Goal: Information Seeking & Learning: Learn about a topic

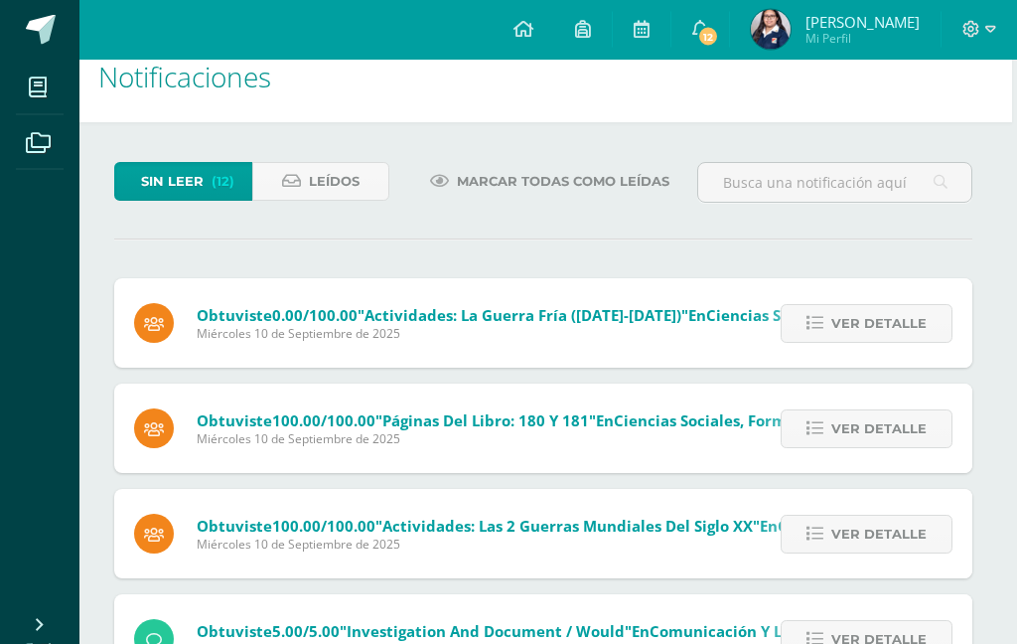
scroll to position [0, 5]
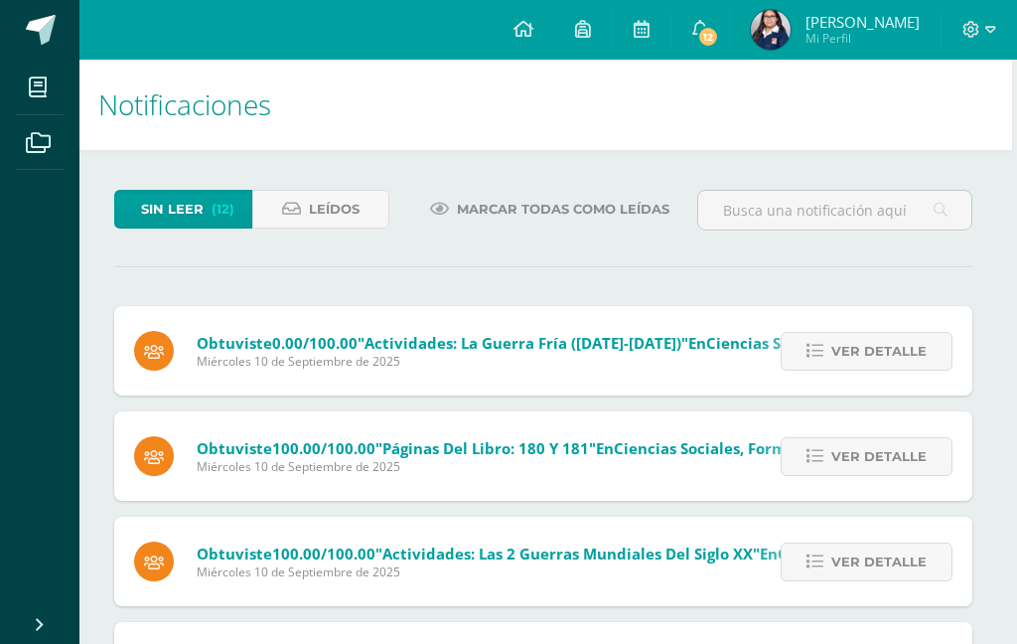
click at [55, 28] on span at bounding box center [41, 30] width 30 height 30
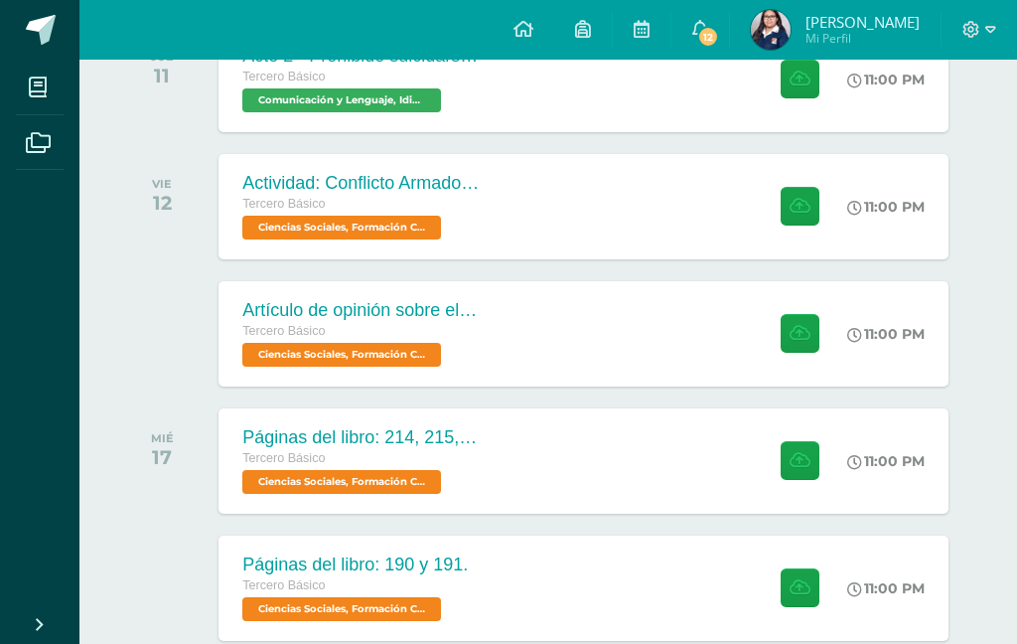
scroll to position [518, 0]
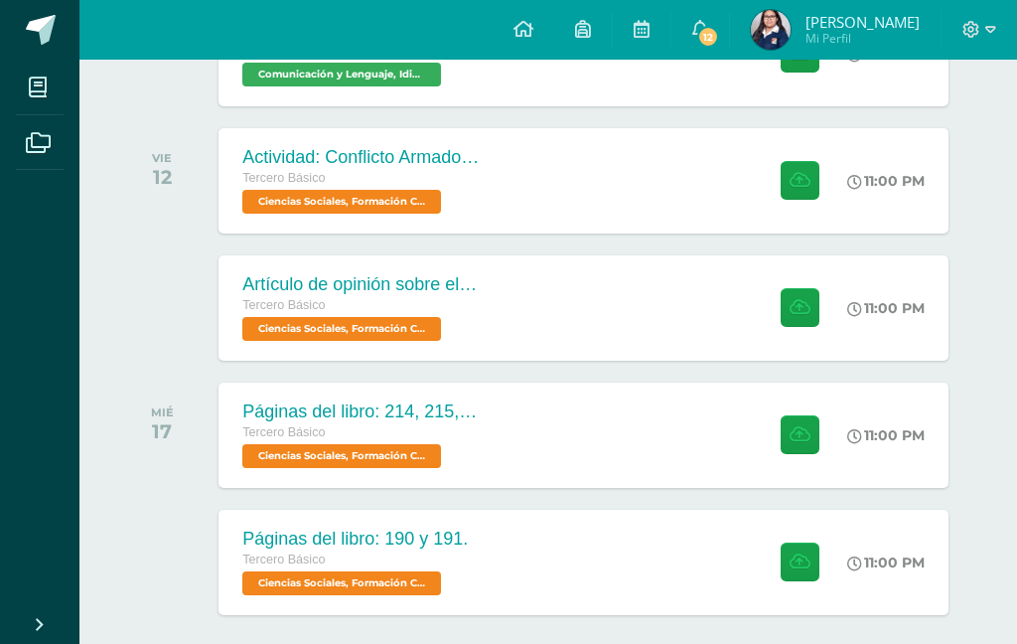
click at [586, 469] on div "Páginas del libro: 214, 215, 216 y 217. Tercero Básico Ciencias Sociales, Forma…" at bounding box center [582, 434] width 729 height 105
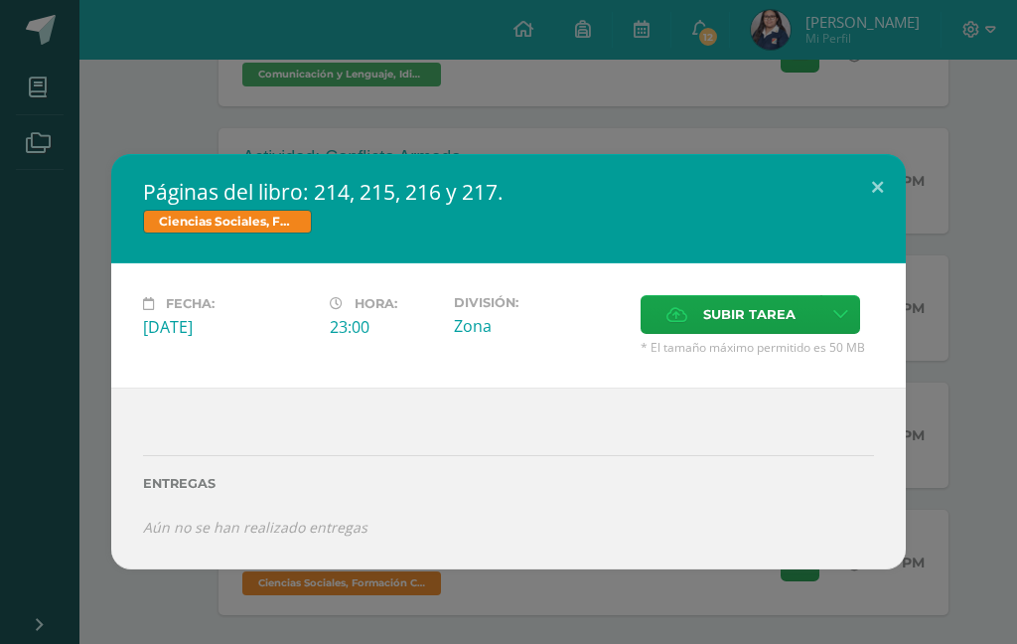
click at [888, 185] on button at bounding box center [877, 188] width 57 height 68
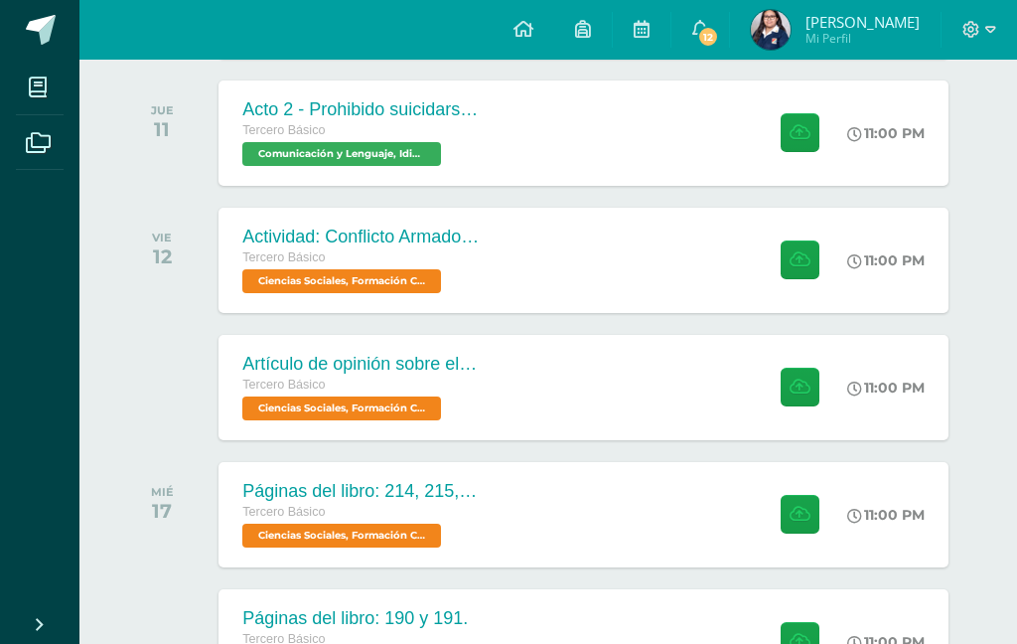
scroll to position [438, 0]
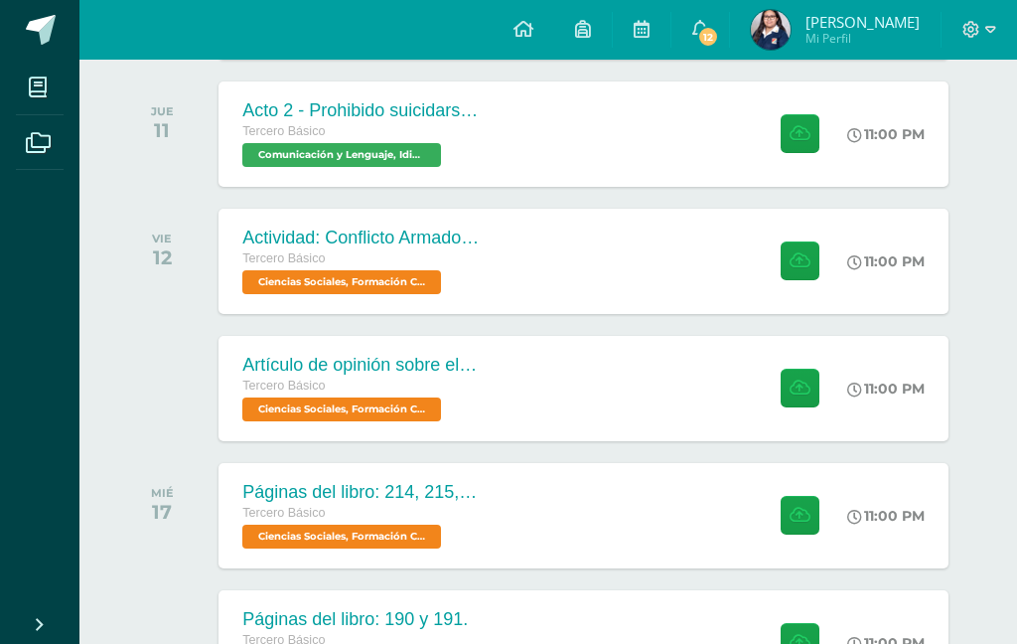
click at [639, 279] on div "Actividad: Conflicto Armado Interno Tercero Básico Ciencias Sociales, Formación…" at bounding box center [582, 261] width 729 height 105
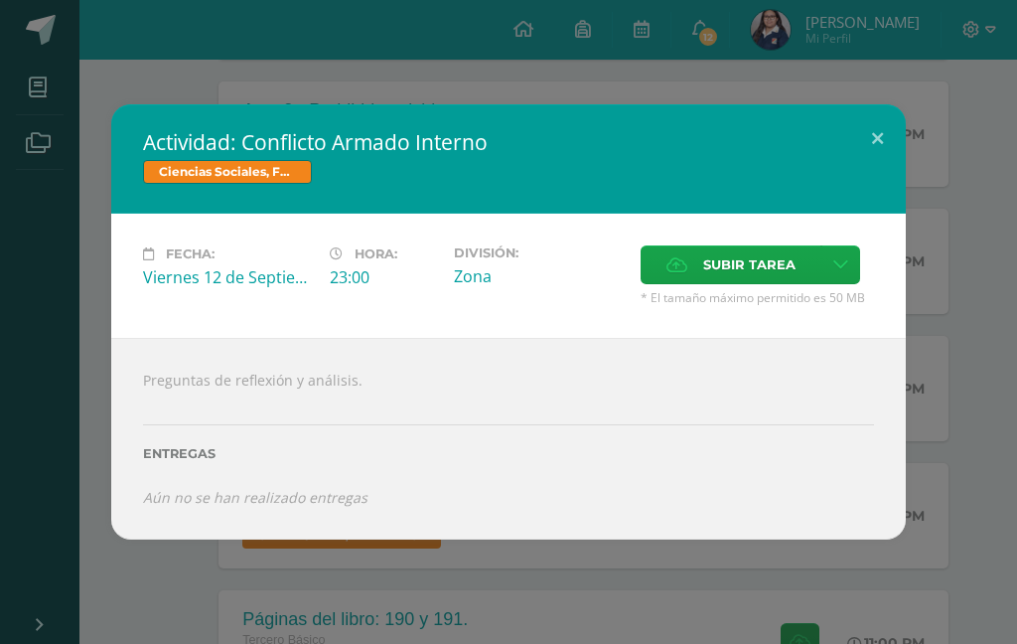
click at [878, 150] on button at bounding box center [877, 138] width 57 height 68
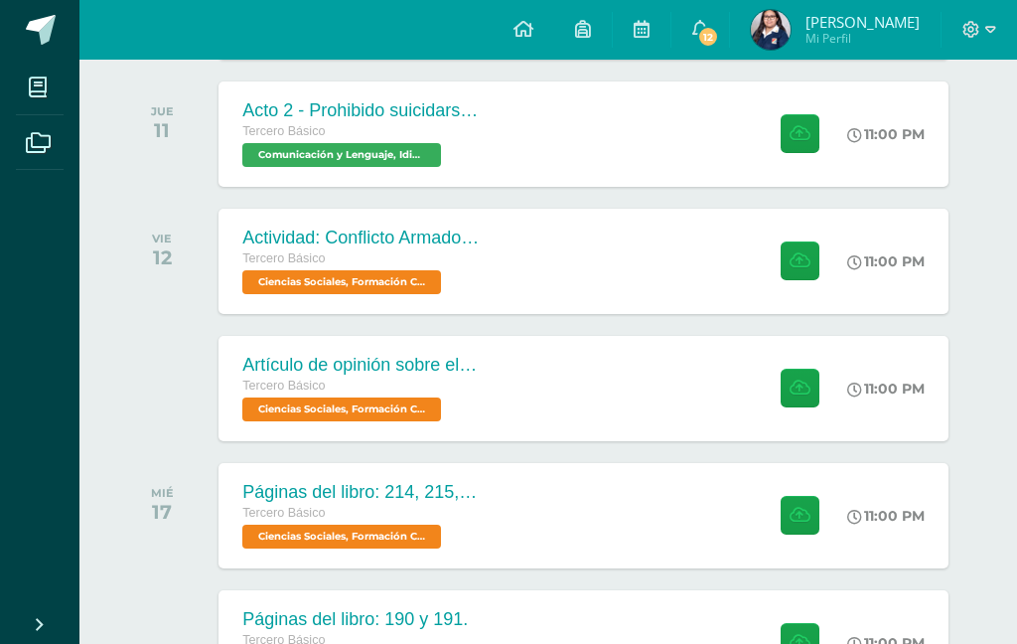
scroll to position [526, 0]
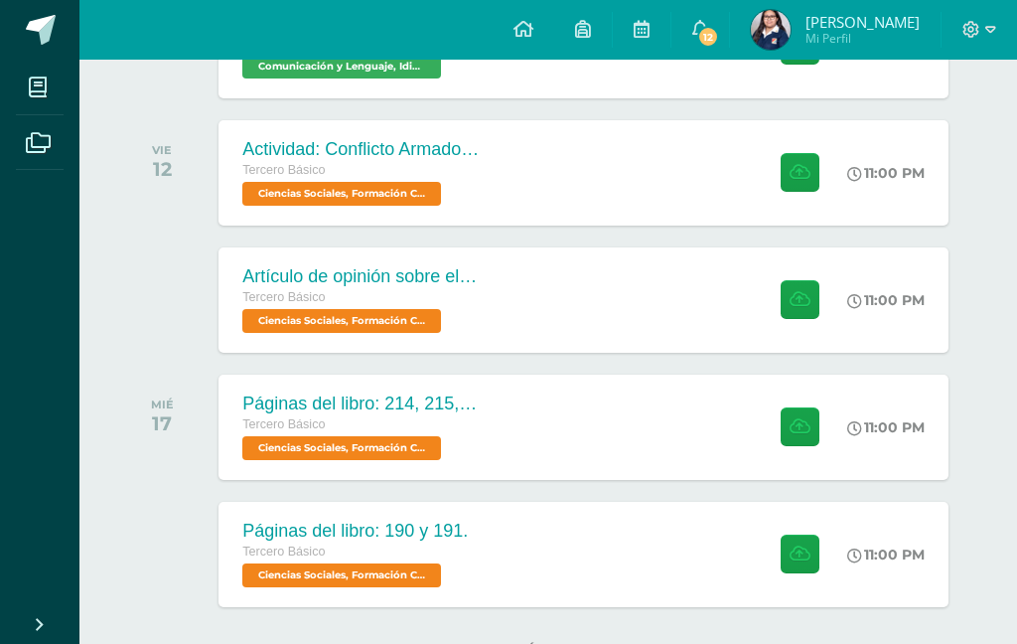
click at [525, 586] on div "Páginas del libro: 190 y 191. Tercero Básico Ciencias Sociales, Formación Ciuda…" at bounding box center [582, 554] width 729 height 105
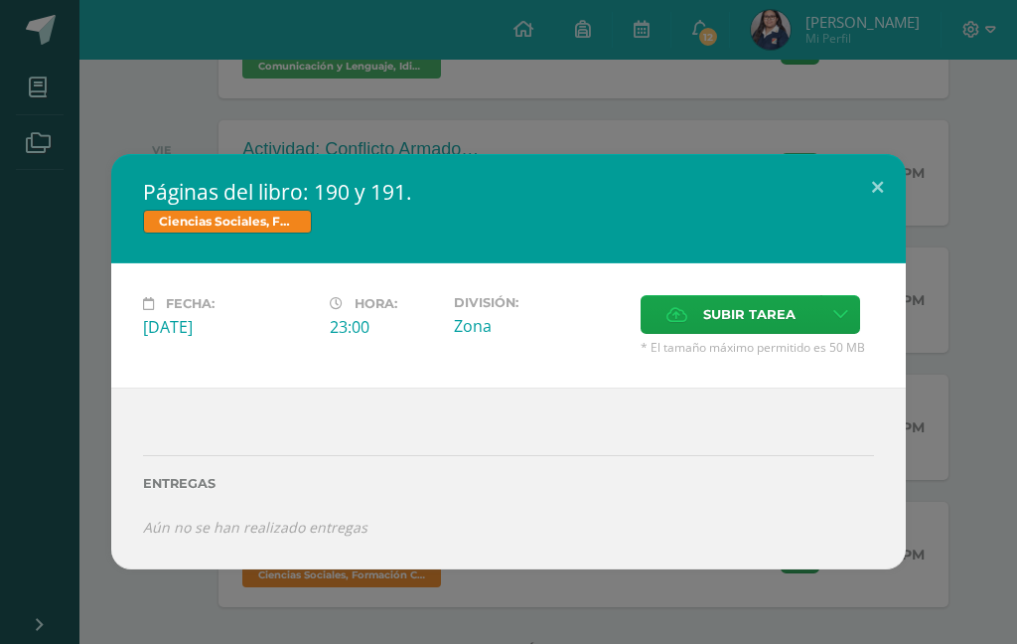
click at [515, 643] on div "Páginas del libro: 190 y 191. Ciencias Sociales, Formación Ciudadana e Intercul…" at bounding box center [508, 361] width 1017 height 723
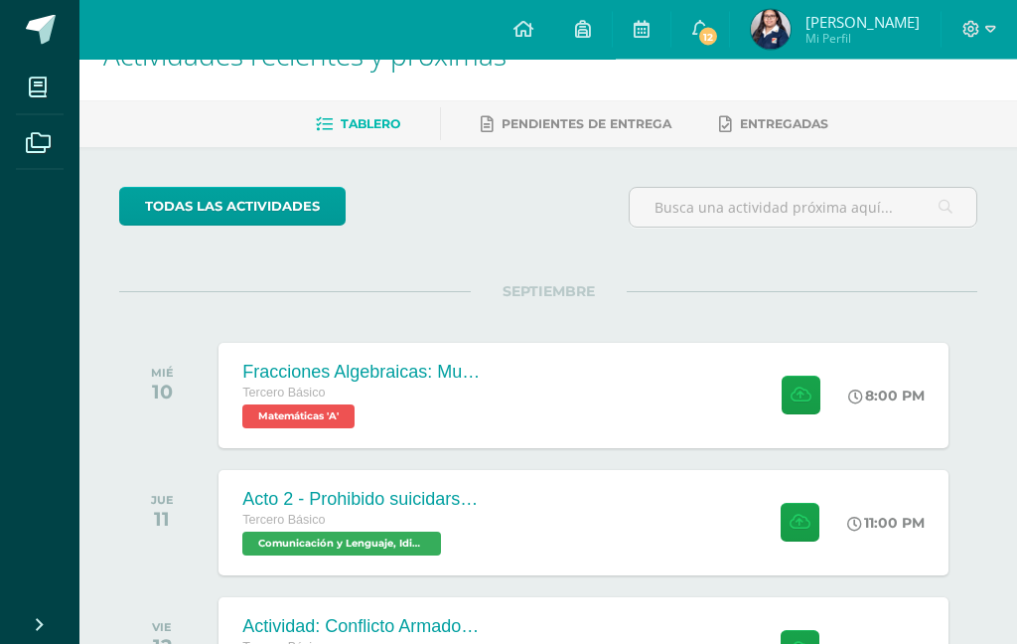
scroll to position [0, 0]
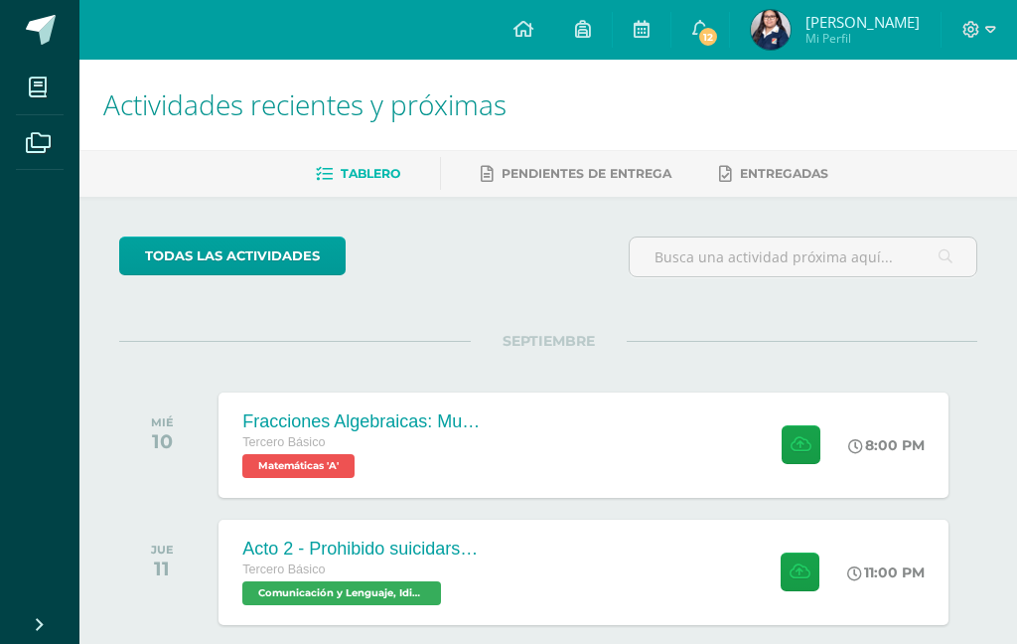
click at [605, 437] on div "Fracciones Algebraicas: Multiplicación y División Tercero Básico Matemáticas 'A…" at bounding box center [582, 444] width 729 height 105
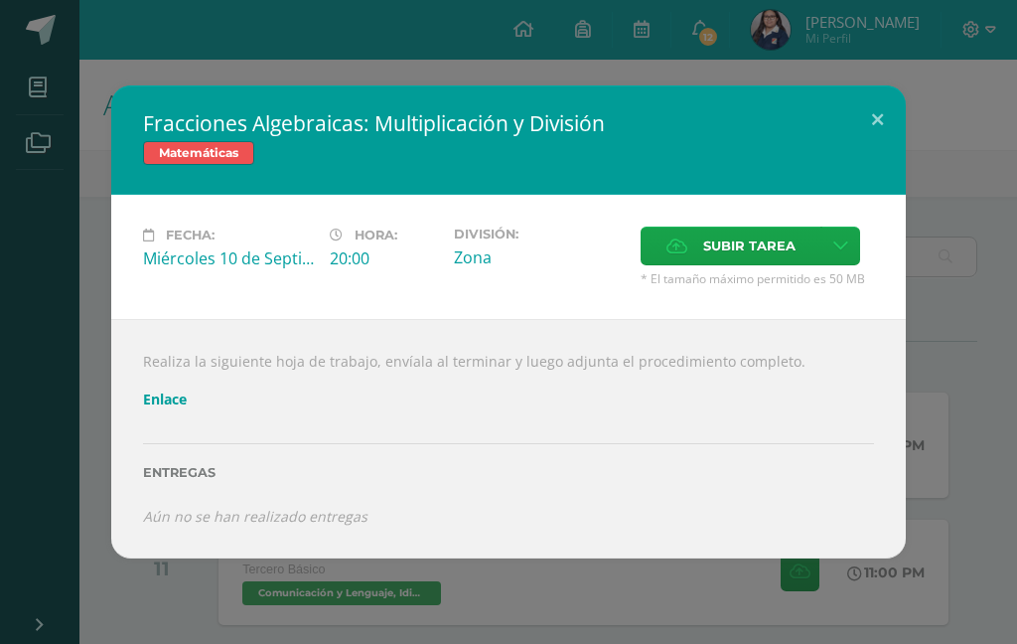
click at [178, 405] on link "Enlace" at bounding box center [165, 398] width 44 height 19
click at [877, 119] on button at bounding box center [877, 119] width 57 height 68
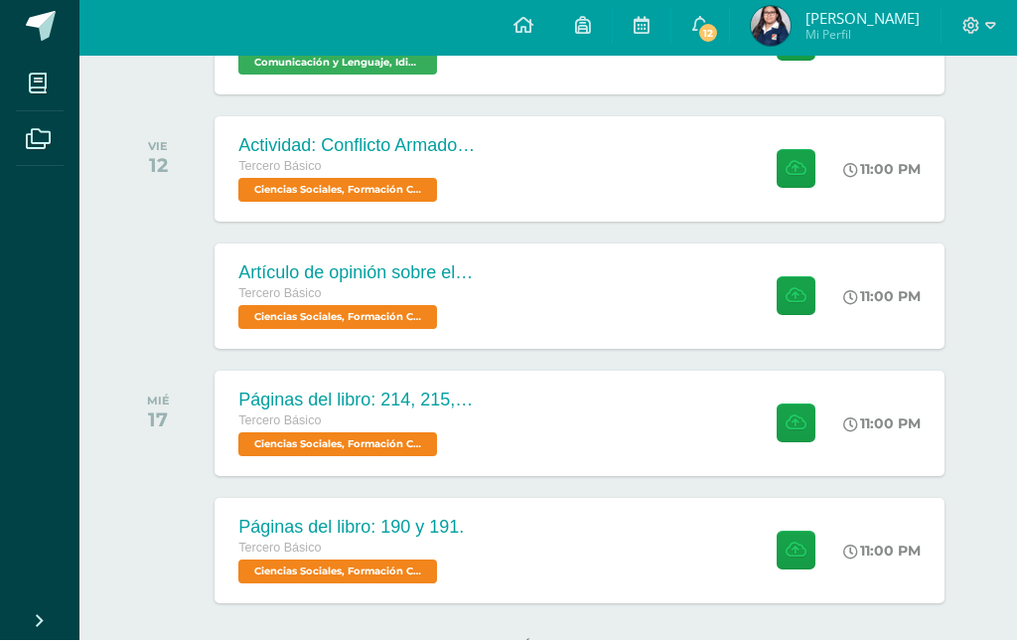
scroll to position [606, 0]
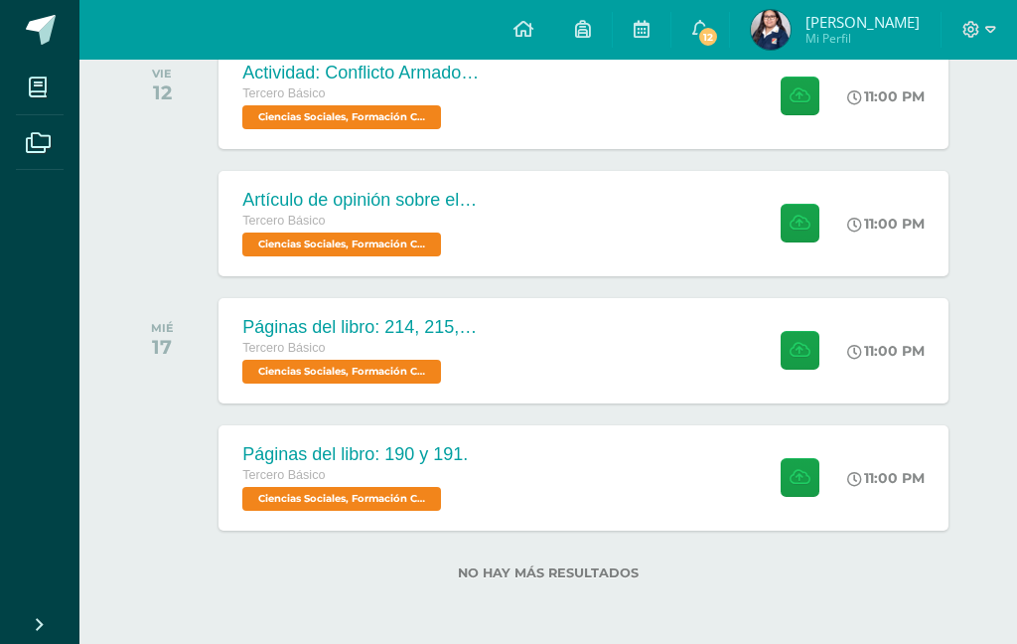
click at [689, 448] on div "Páginas del libro: 190 y 191. Tercero Básico Ciencias Sociales, Formación Ciuda…" at bounding box center [582, 477] width 729 height 105
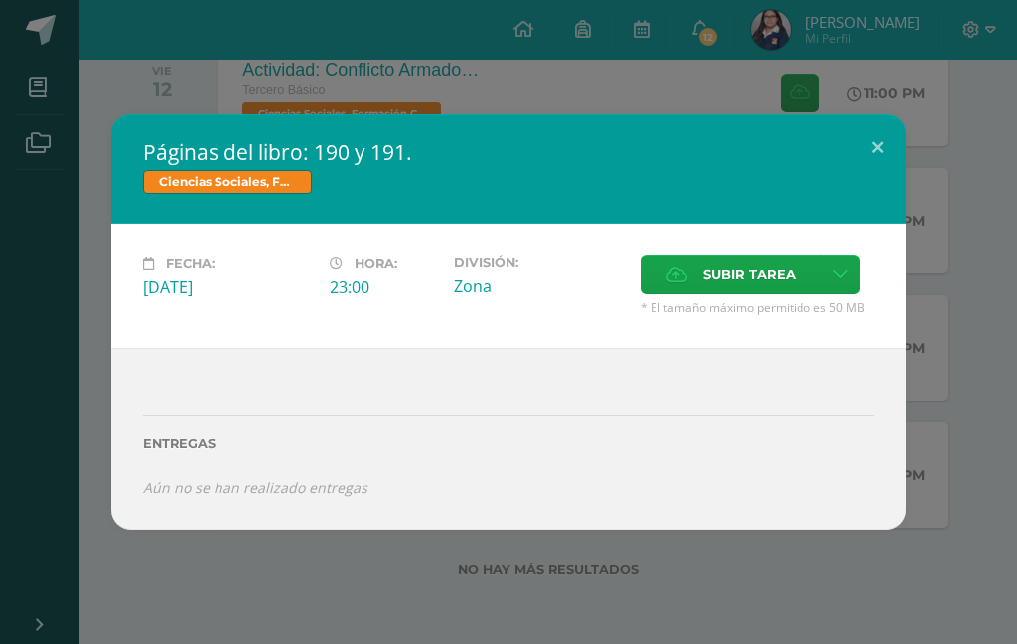
click at [882, 138] on button at bounding box center [877, 148] width 57 height 68
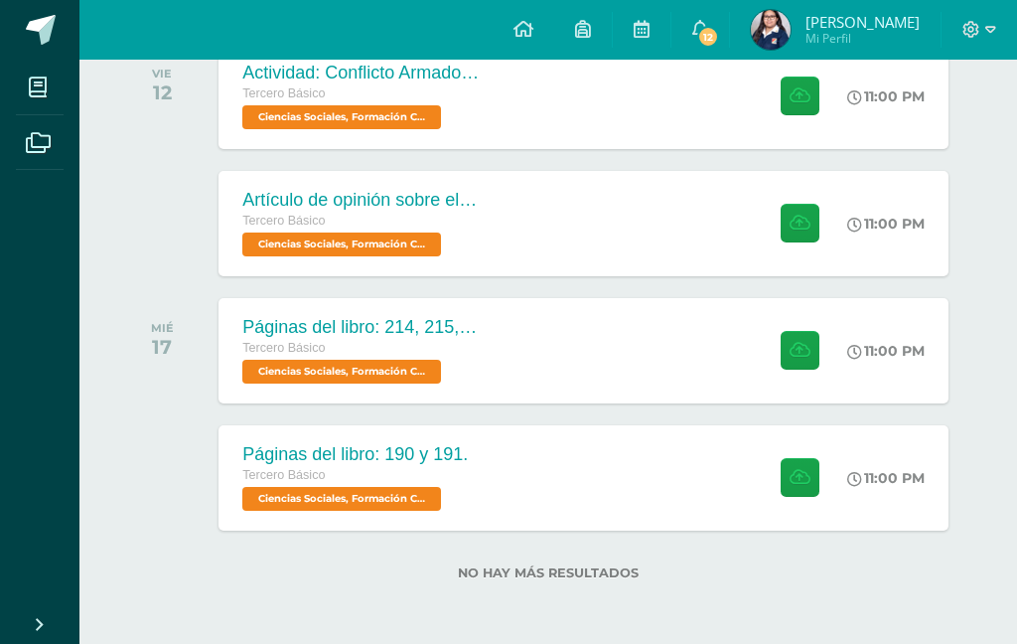
click at [701, 337] on div "Páginas del libro: 214, 215, 216 y 217. Tercero Básico Ciencias Sociales, Forma…" at bounding box center [582, 350] width 729 height 105
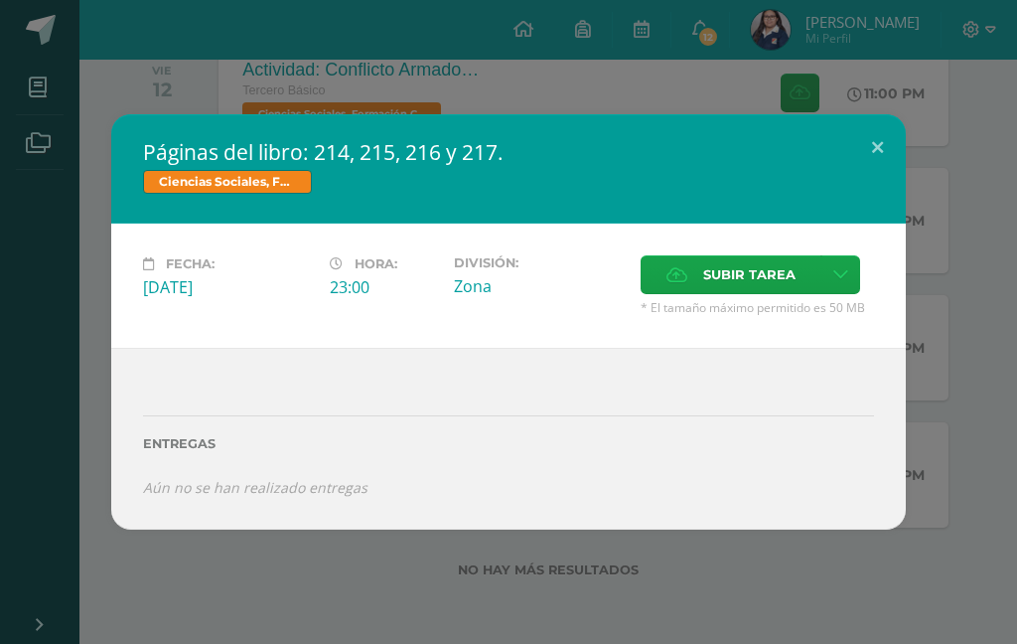
click at [889, 143] on button at bounding box center [877, 148] width 57 height 68
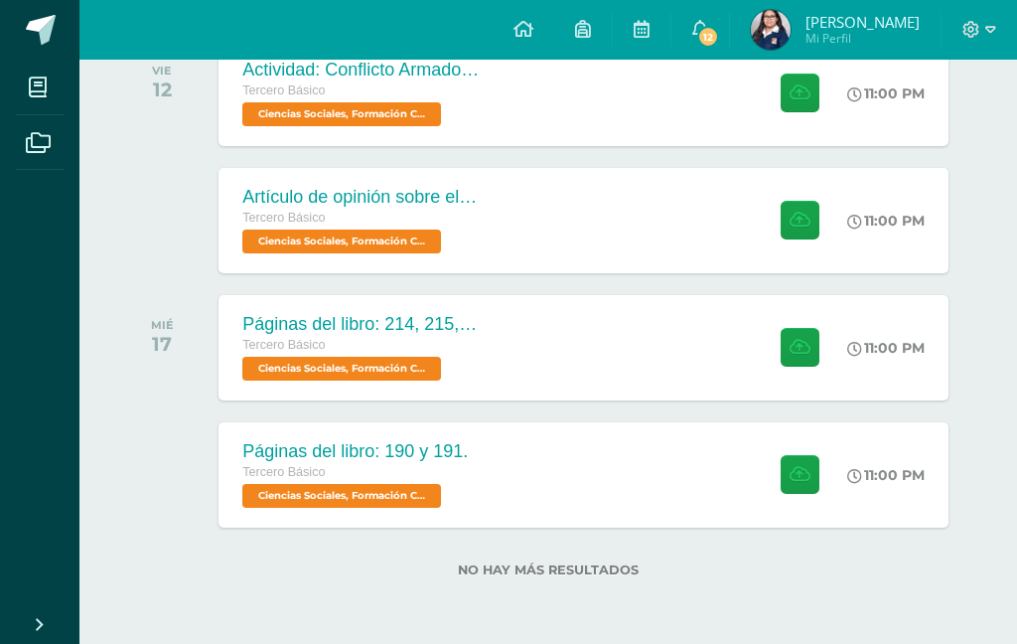
click at [878, 149] on div "Páginas del libro: 214, 215, 216 y 217. Ciencias Sociales, Formación Ciudadana …" at bounding box center [508, 321] width 1001 height 415
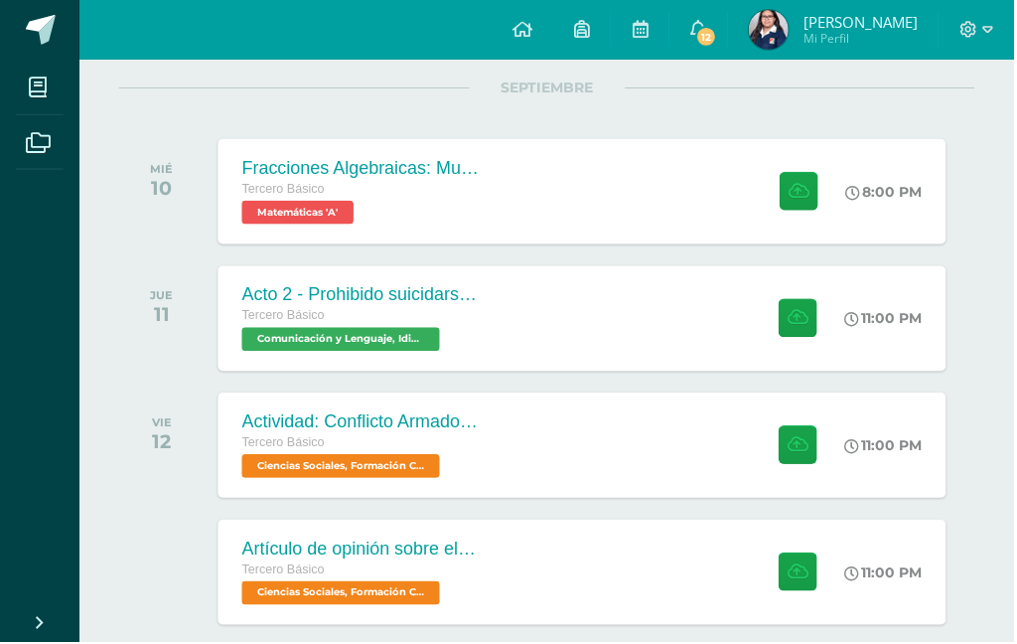
scroll to position [255, 0]
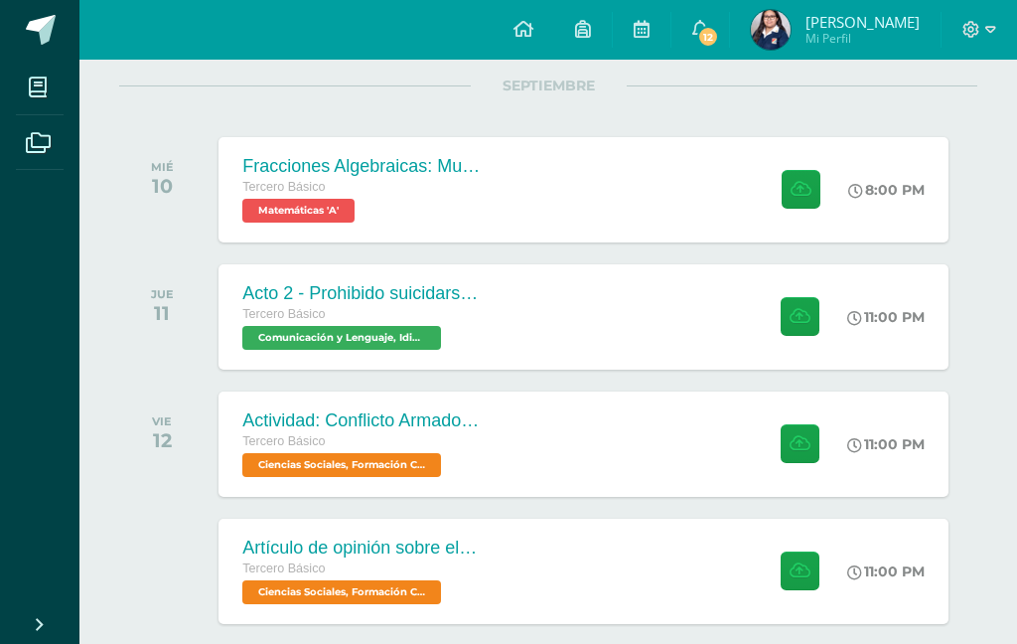
click at [48, 86] on span at bounding box center [38, 87] width 45 height 45
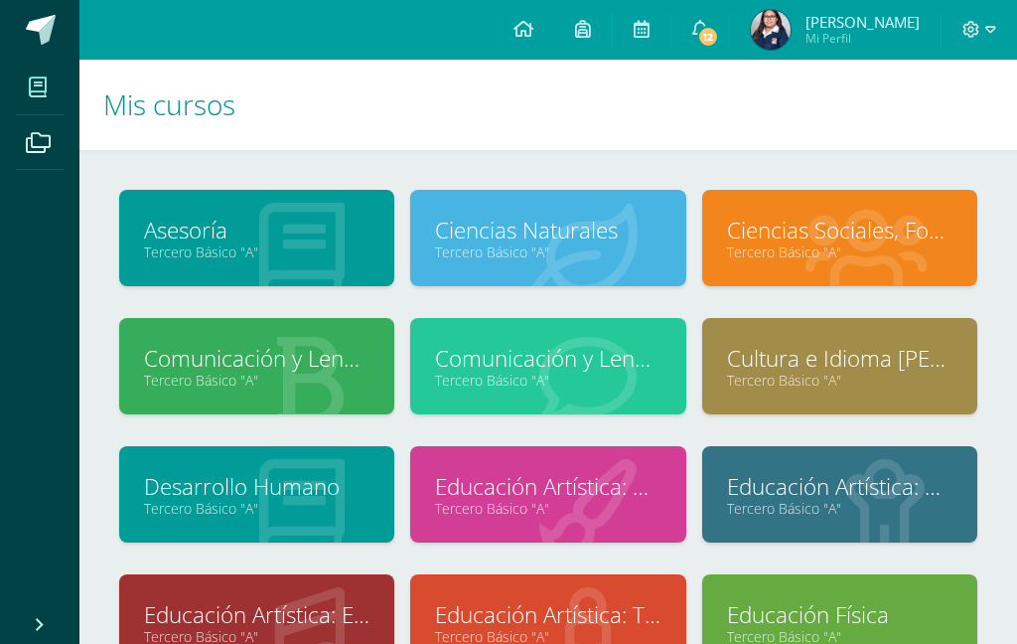
click at [872, 241] on link "Ciencias Sociales, Formación Ciudadana e Interculturalidad" at bounding box center [839, 230] width 225 height 31
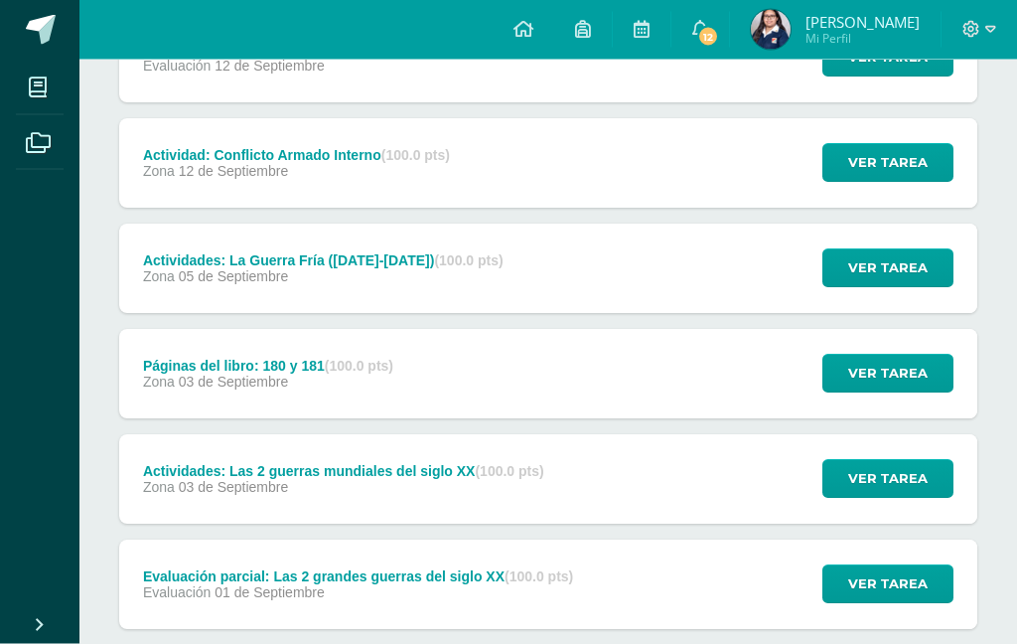
scroll to position [529, 0]
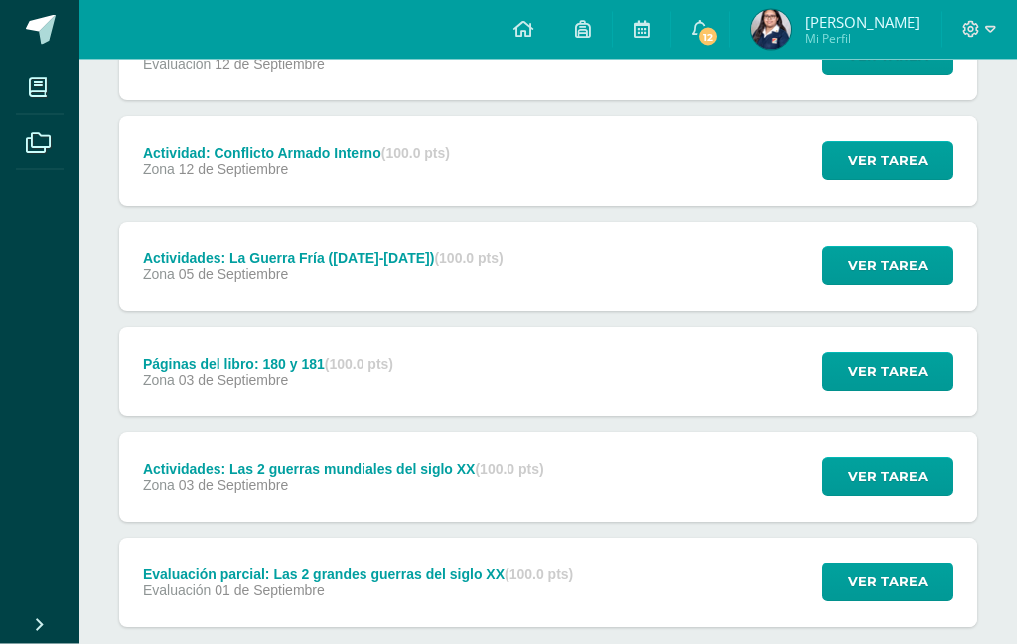
click at [726, 576] on div "Evaluación parcial: Las 2 grandes guerras del siglo XX (100.0 pts) Evaluación […" at bounding box center [548, 582] width 858 height 89
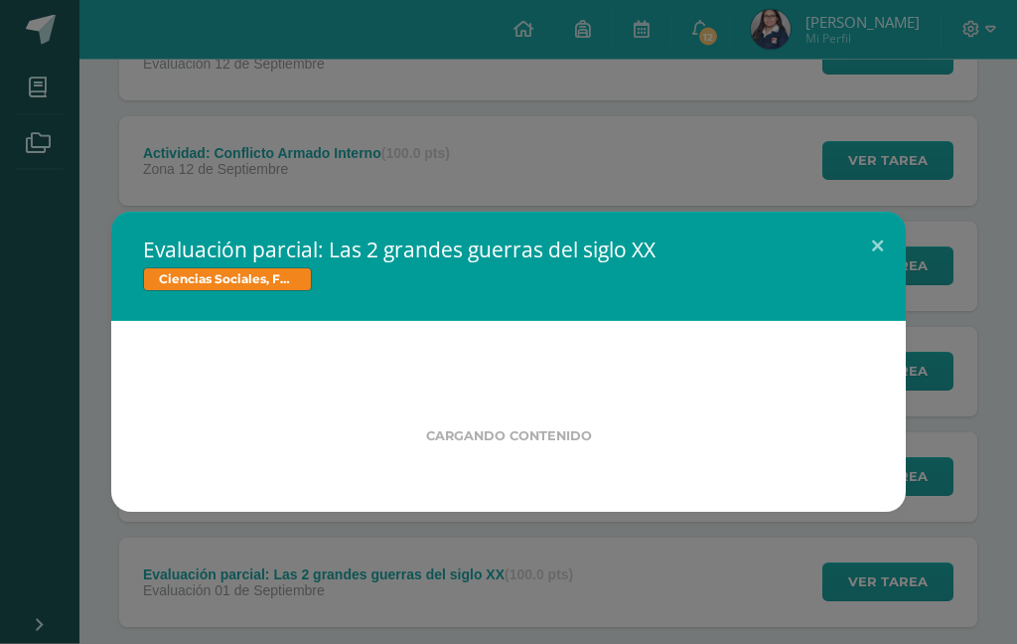
scroll to position [530, 0]
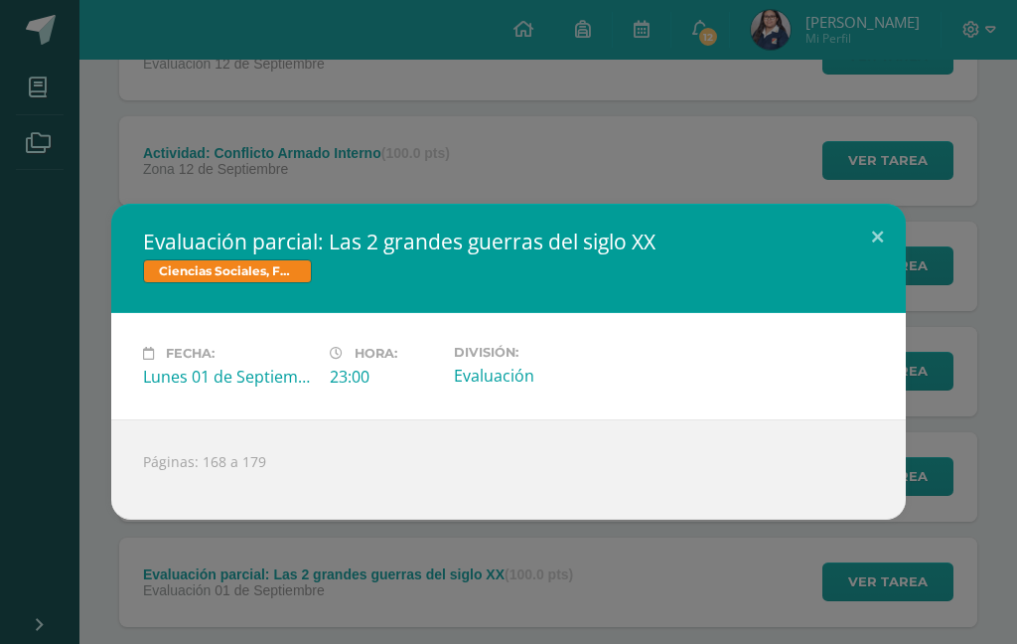
click at [730, 595] on div "Evaluación parcial: Las 2 grandes guerras del siglo XX Ciencias Sociales, Forma…" at bounding box center [508, 361] width 1017 height 723
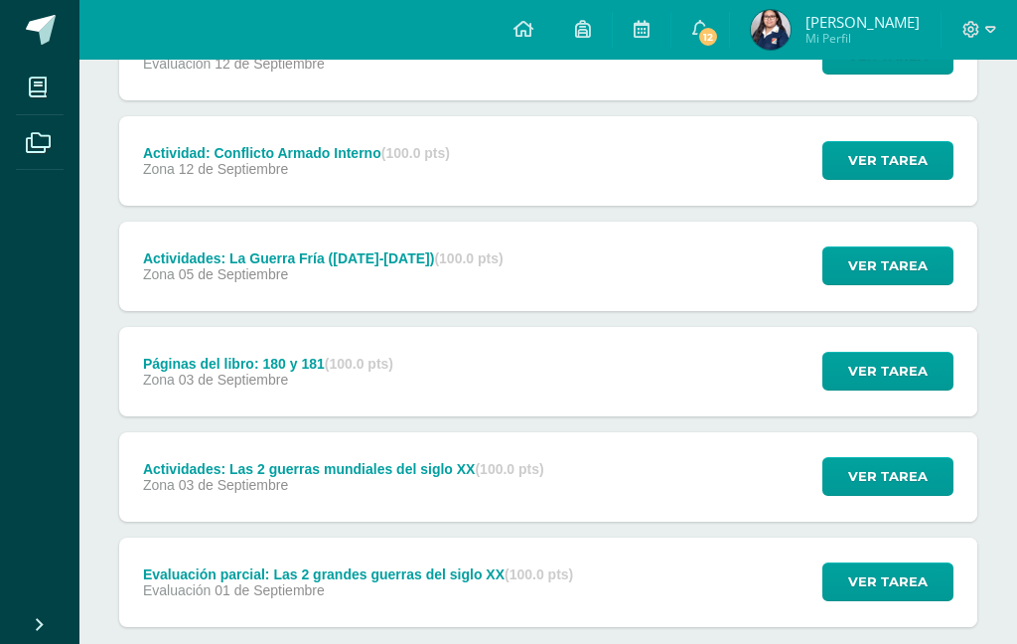
click at [719, 477] on div "Actividades: Las 2 guerras mundiales del siglo XX (100.0 pts) Zona [DATE] Ver t…" at bounding box center [548, 476] width 858 height 89
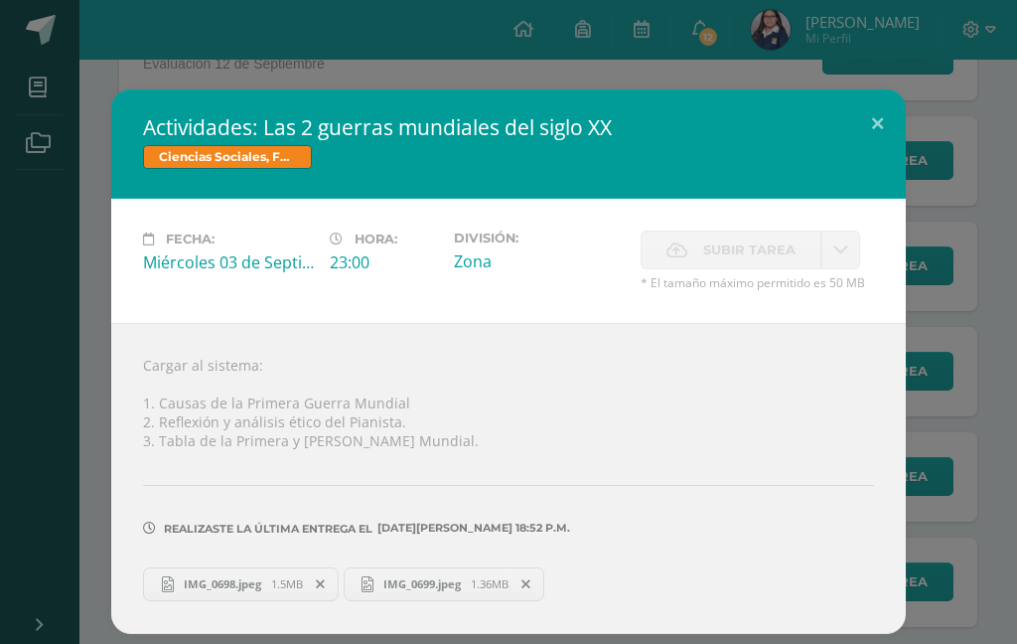
click at [977, 339] on div "Actividades: Las 2 guerras mundiales del siglo XX Ciencias Sociales, Formación …" at bounding box center [508, 360] width 1001 height 543
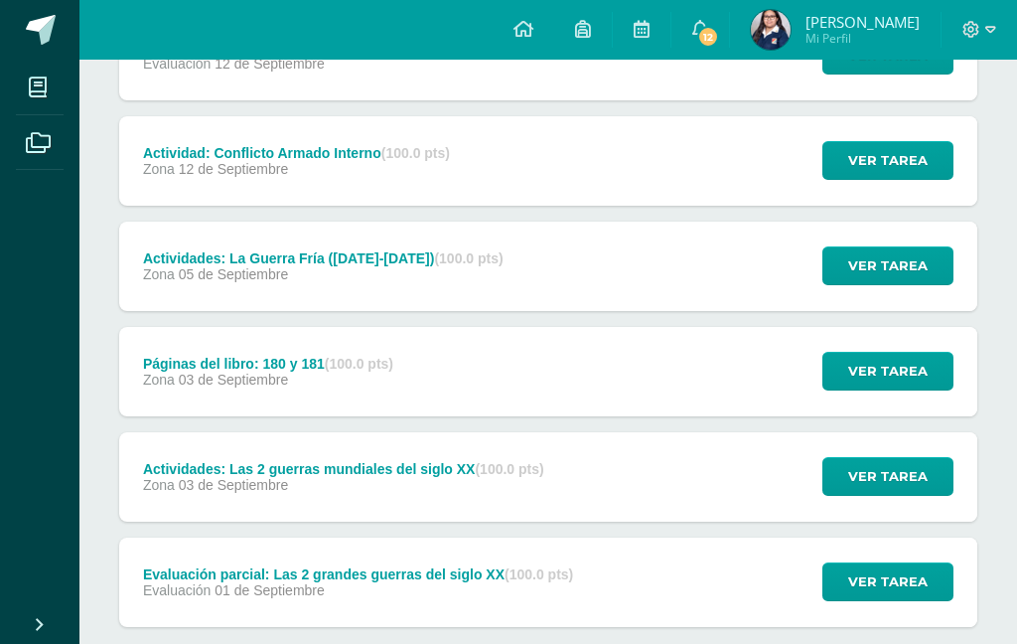
click at [169, 386] on span "Zona" at bounding box center [159, 379] width 32 height 16
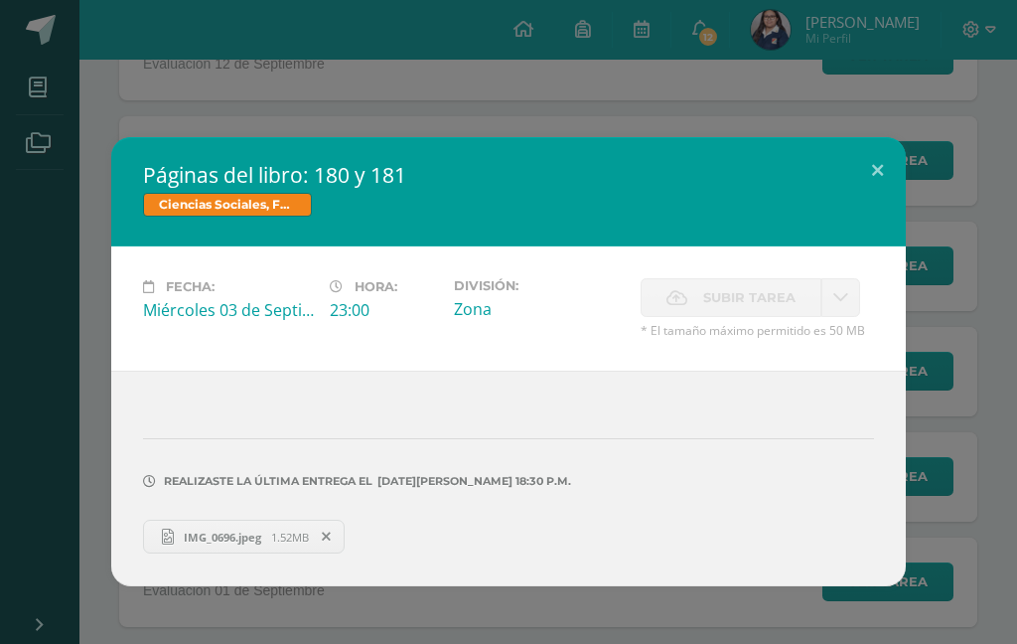
click at [187, 537] on span "IMG_0696.jpeg" at bounding box center [222, 536] width 97 height 15
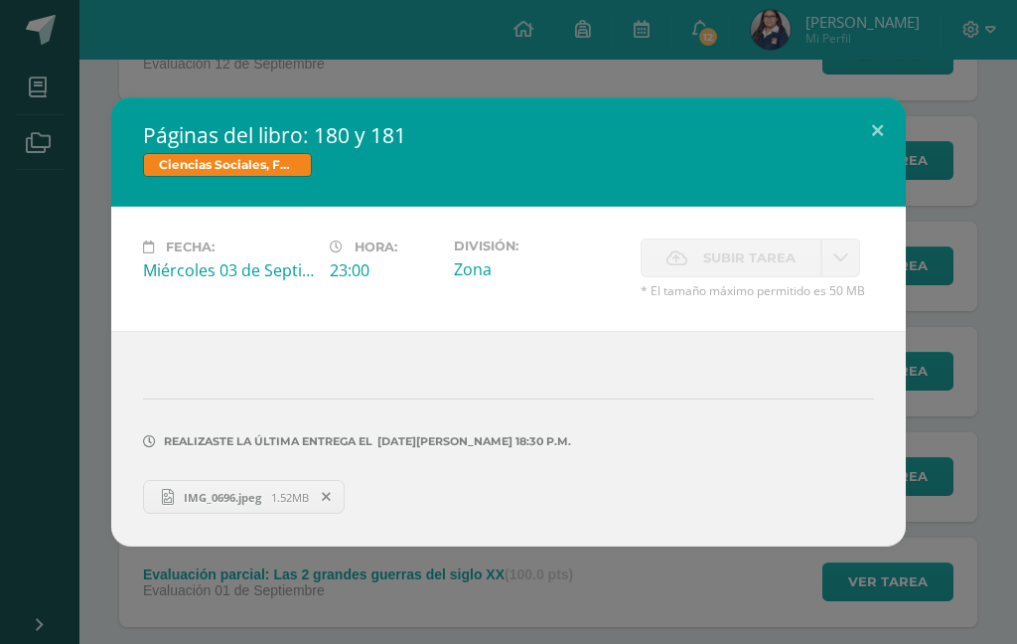
scroll to position [610, 0]
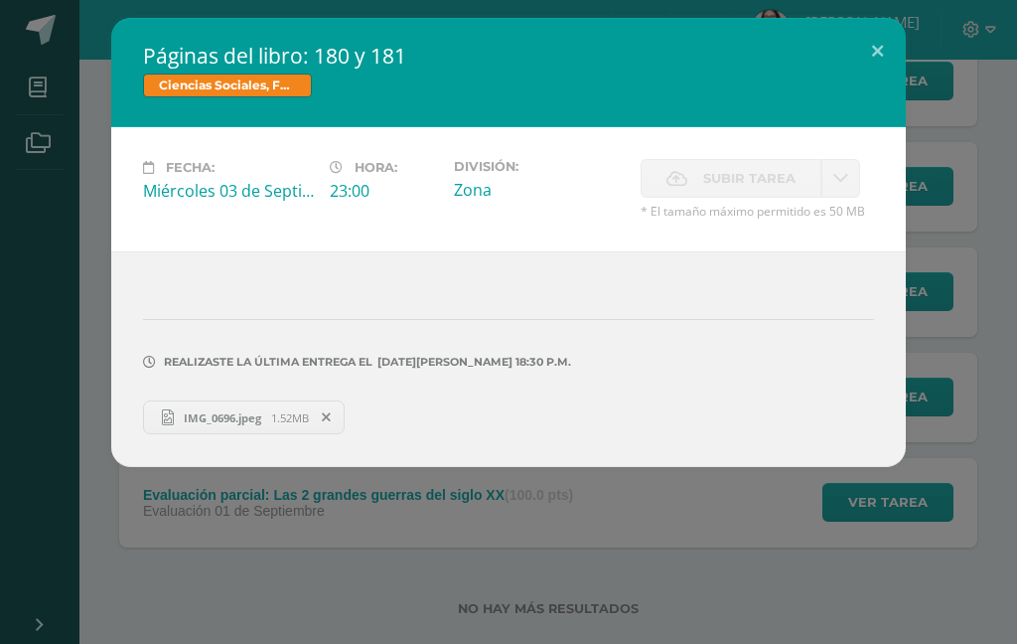
click at [881, 48] on button at bounding box center [877, 52] width 57 height 68
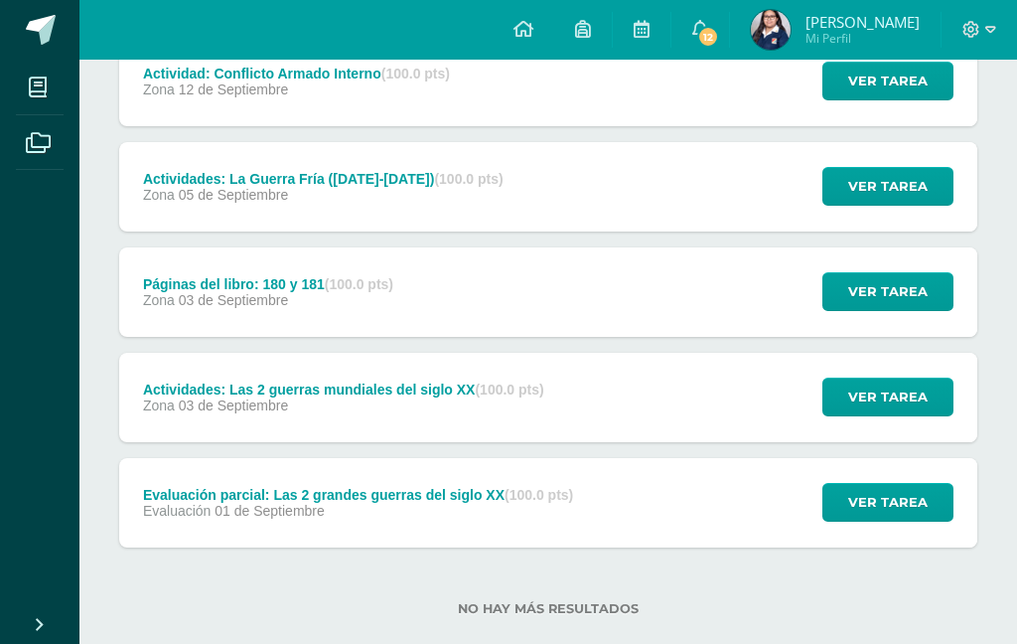
scroll to position [499, 0]
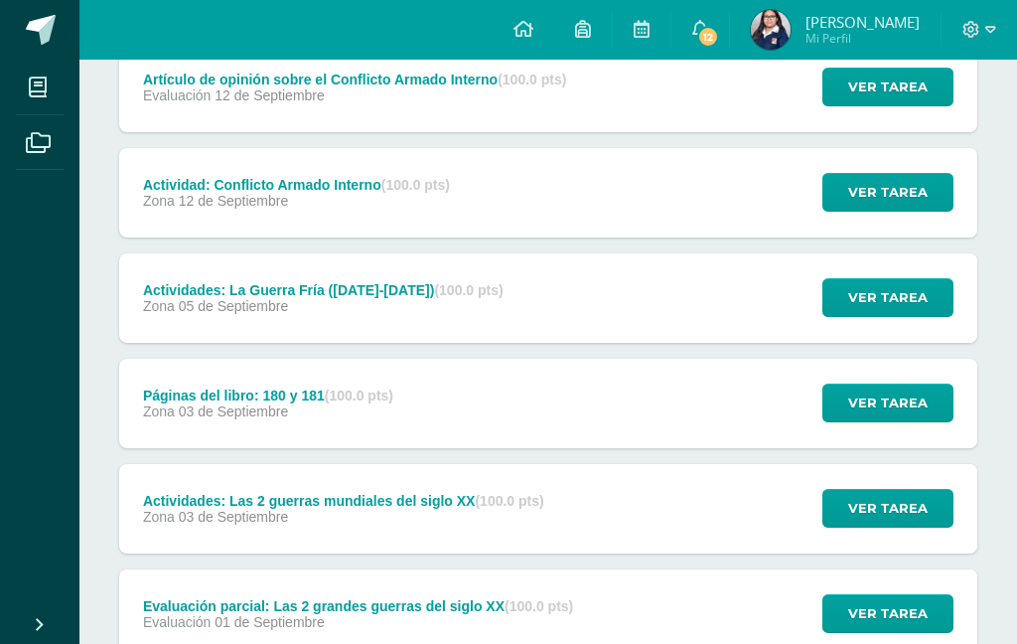
click at [155, 319] on div "Actividades: La Guerra Fría ([DATE]-[DATE]) (100.0 pts) Zona [DATE][GEOGRAPHIC_…" at bounding box center [323, 297] width 408 height 89
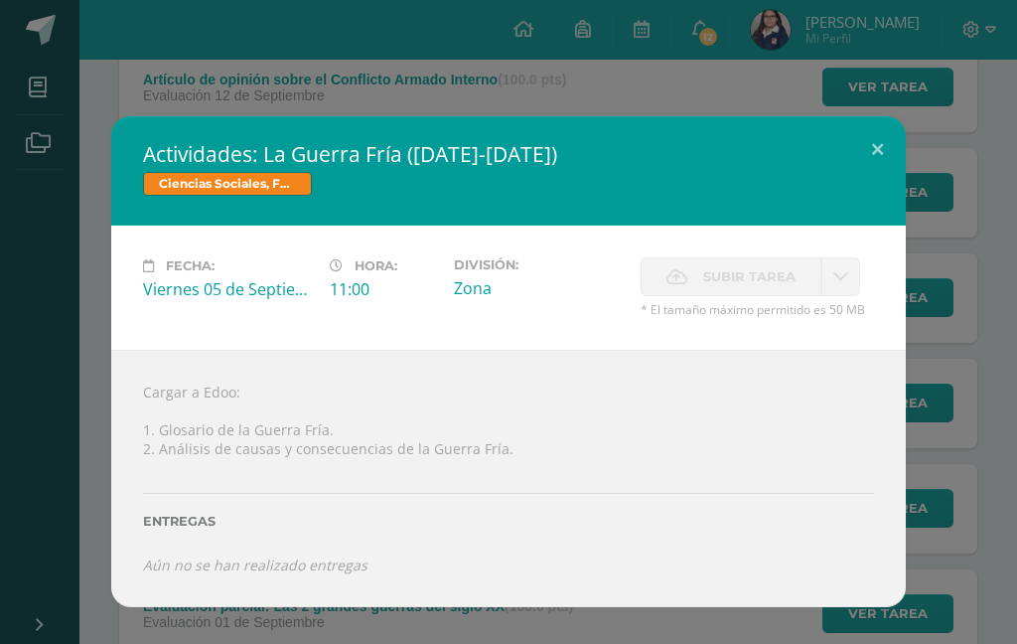
click at [884, 142] on button at bounding box center [877, 150] width 57 height 68
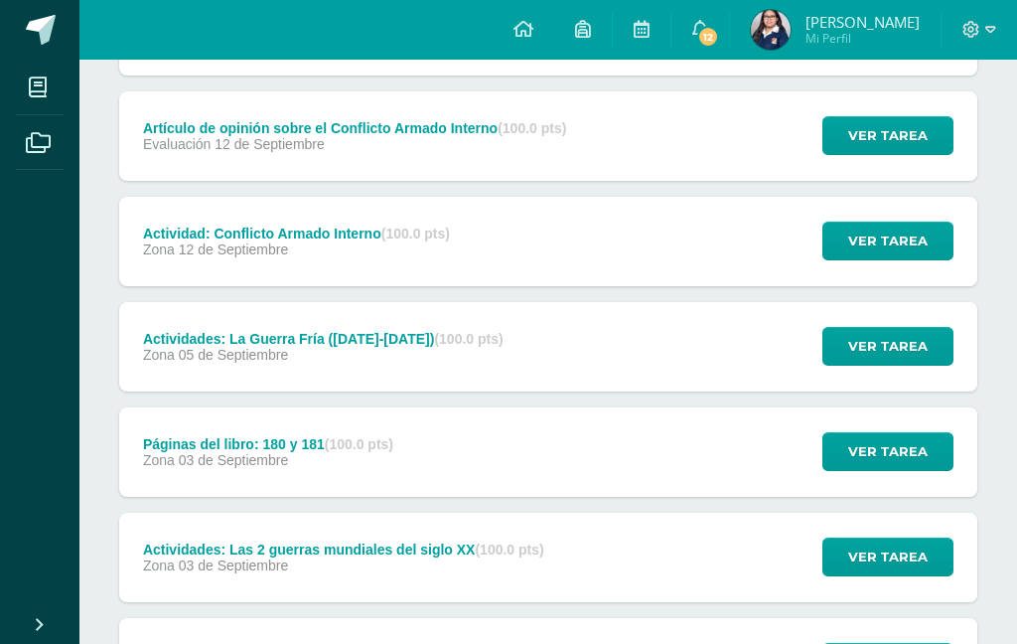
scroll to position [415, 0]
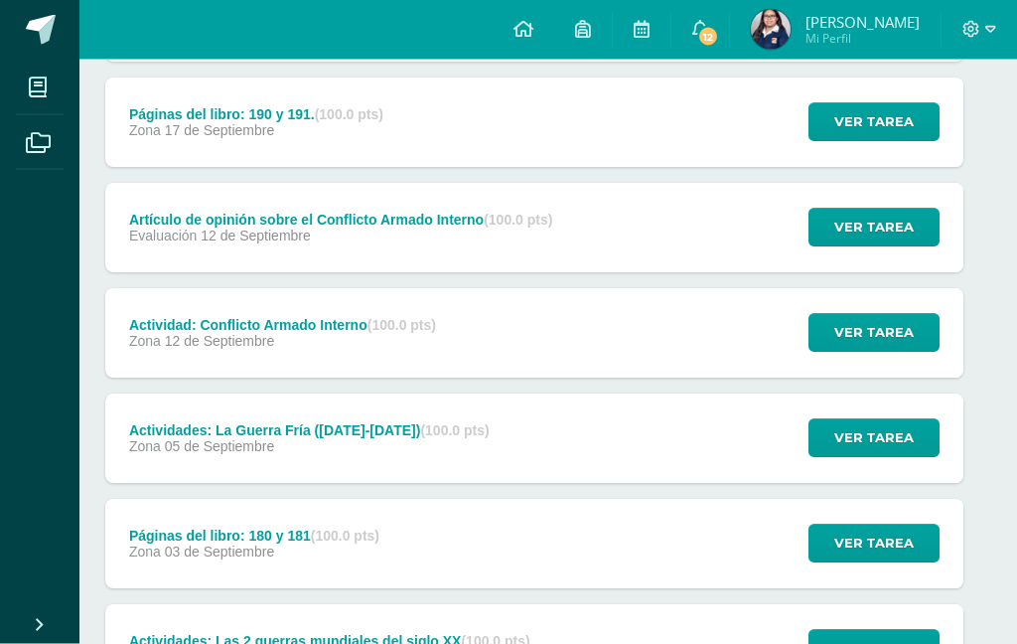
click at [152, 335] on span "Zona" at bounding box center [145, 342] width 32 height 16
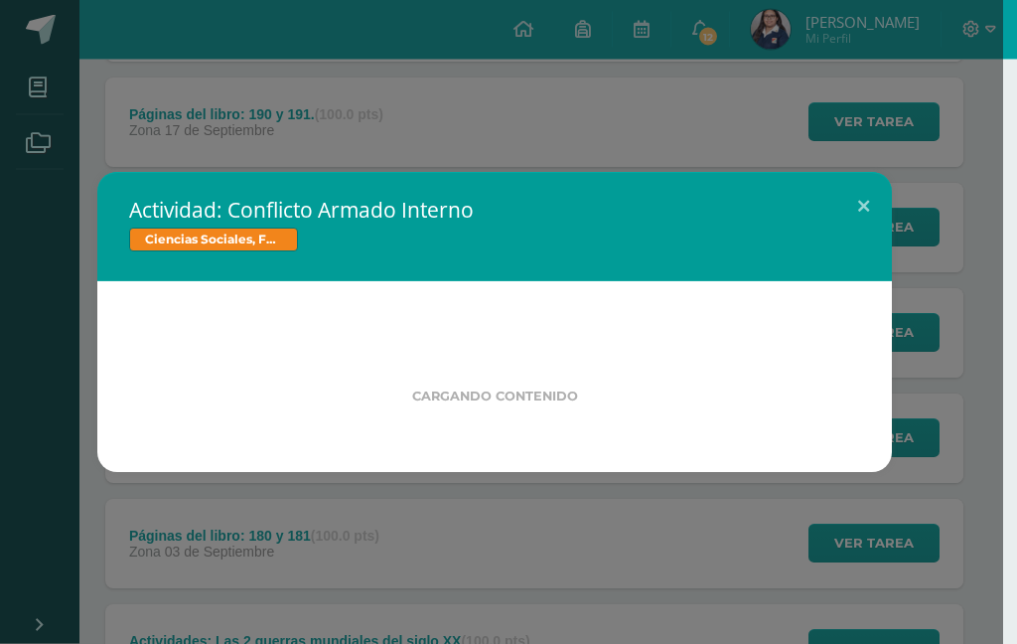
scroll to position [359, 14]
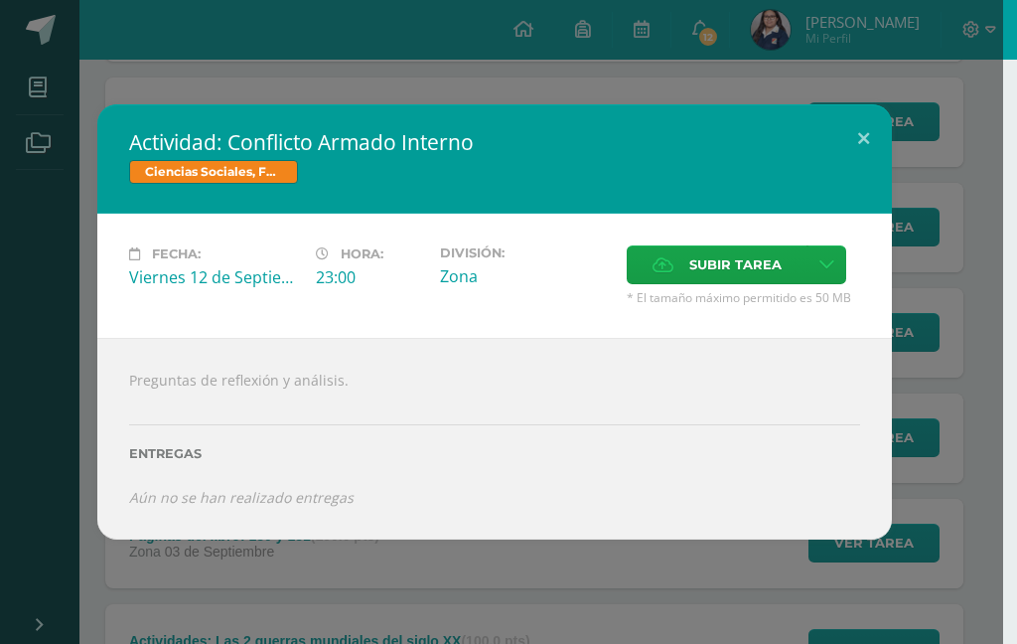
click at [870, 125] on button at bounding box center [863, 138] width 57 height 68
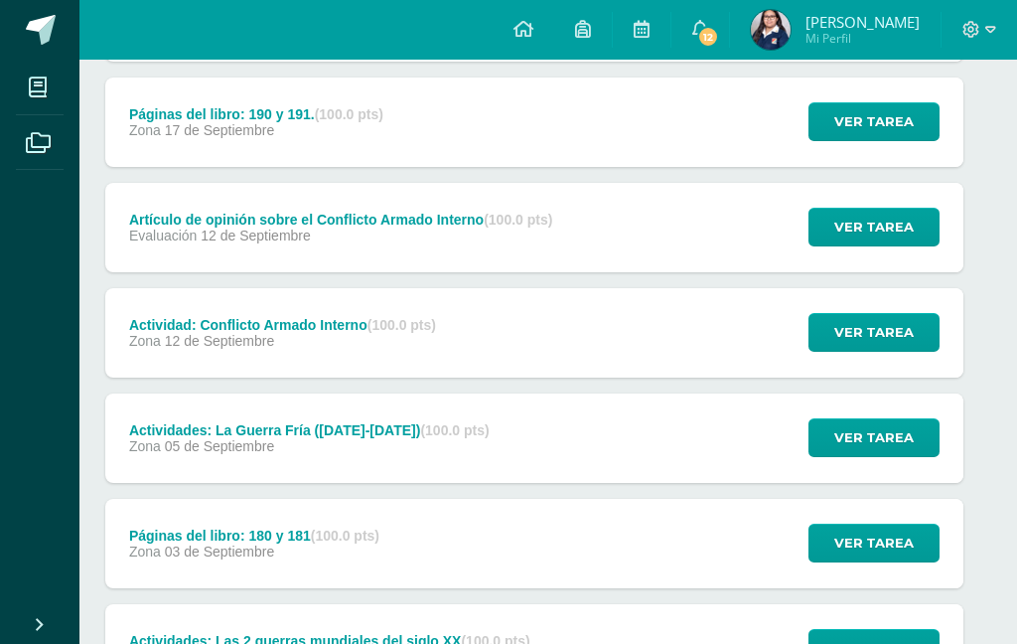
click at [685, 230] on div "Artículo de opinión sobre el Conflicto Armado Interno (100.0 pts) Evaluación [D…" at bounding box center [534, 227] width 858 height 89
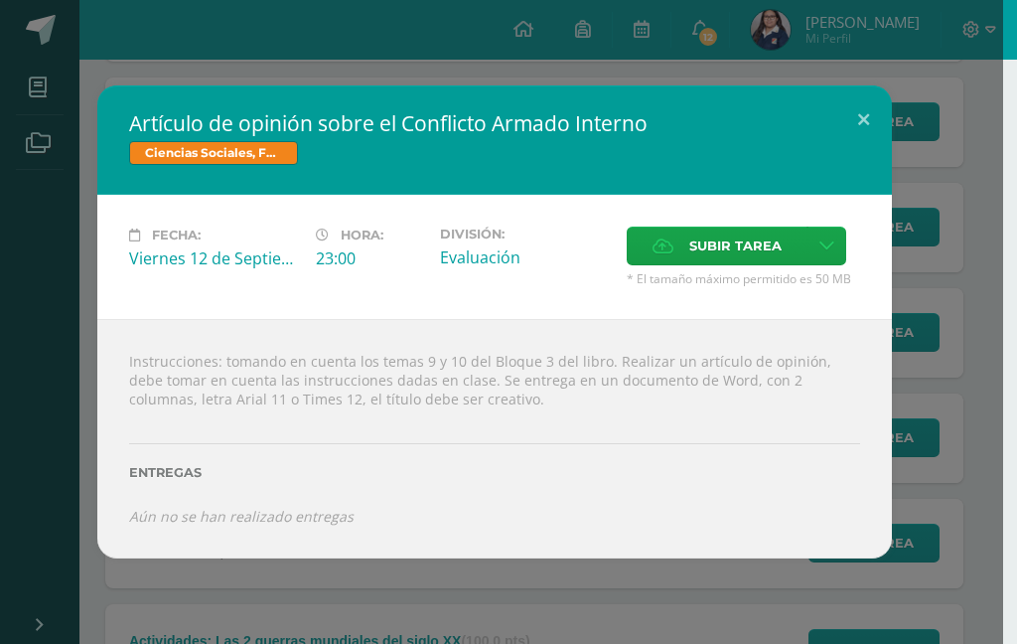
click at [955, 373] on div "Artículo de opinión sobre el Conflicto Armado Interno Ciencias Sociales, Formac…" at bounding box center [494, 321] width 1001 height 472
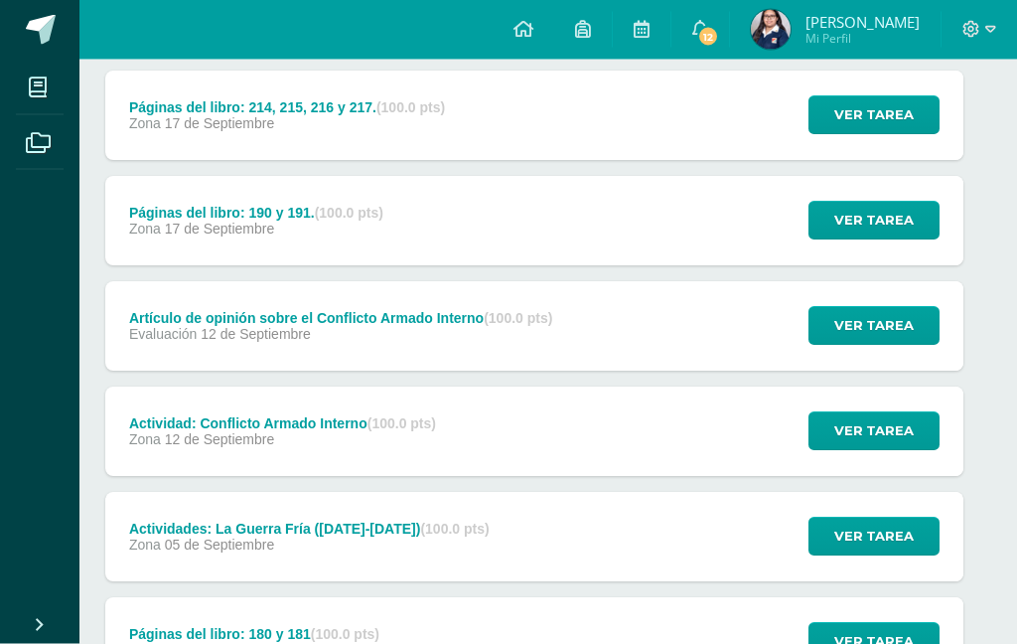
scroll to position [256, 14]
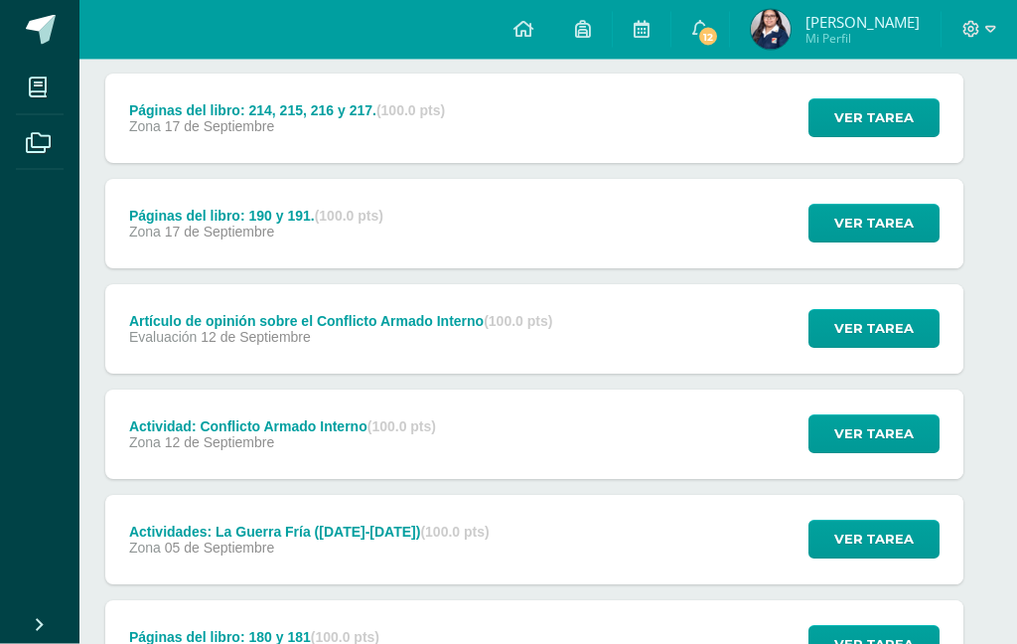
click at [605, 431] on div "Actividad: Conflicto Armado Interno (100.0 pts) Zona [DATE] Ver tarea Actividad…" at bounding box center [534, 434] width 858 height 89
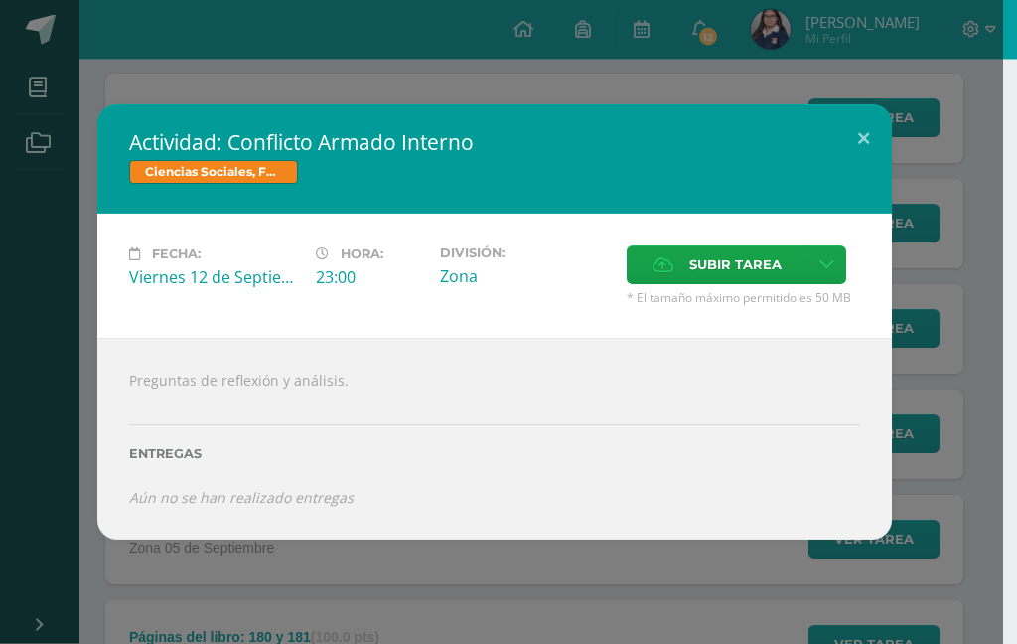
scroll to position [257, 14]
click at [994, 278] on div "Actividad: Conflicto Armado Interno Ciencias Sociales, Formación Ciudadana e In…" at bounding box center [494, 321] width 1001 height 434
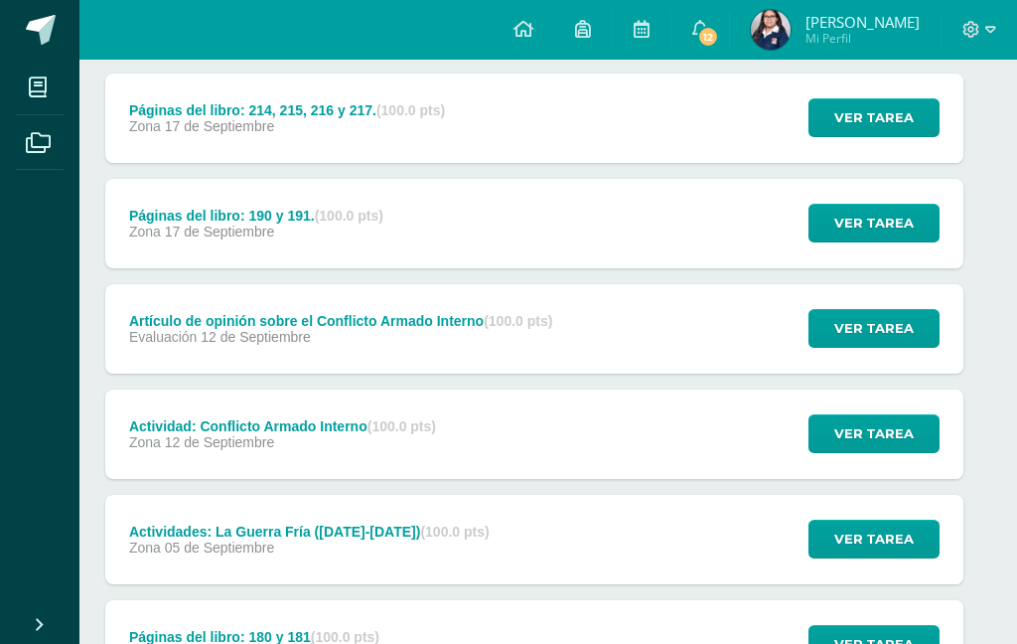
click at [951, 275] on div "Actividad: Conflicto Armado Interno Ciencias Sociales, Formación Ciudadana e In…" at bounding box center [494, 321] width 1001 height 434
click at [685, 372] on div "Artículo de opinión sobre el Conflicto Armado Interno (100.0 pts) Evaluación [D…" at bounding box center [534, 328] width 858 height 89
